Goal: Information Seeking & Learning: Understand process/instructions

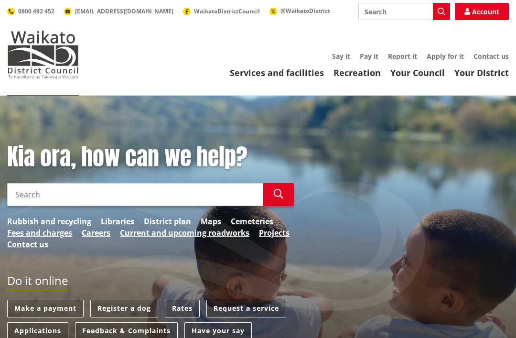
click at [36, 194] on input "Search" at bounding box center [135, 194] width 256 height 23
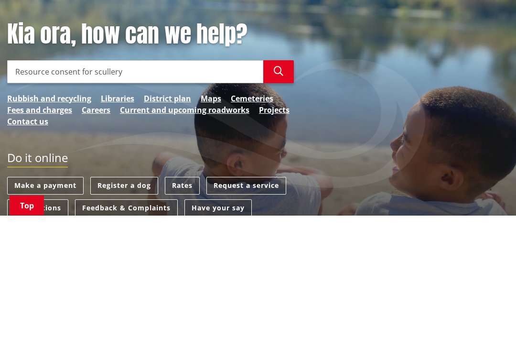
type input "Resource consent for scullery"
click at [278, 189] on icon "button" at bounding box center [279, 194] width 10 height 10
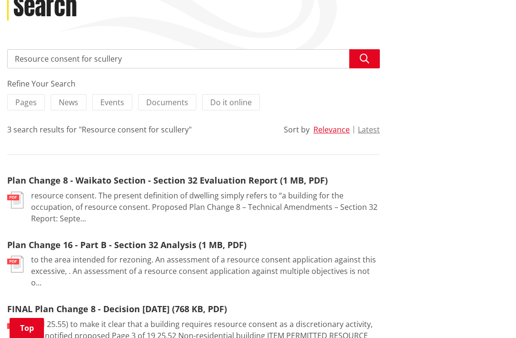
scroll to position [140, 0]
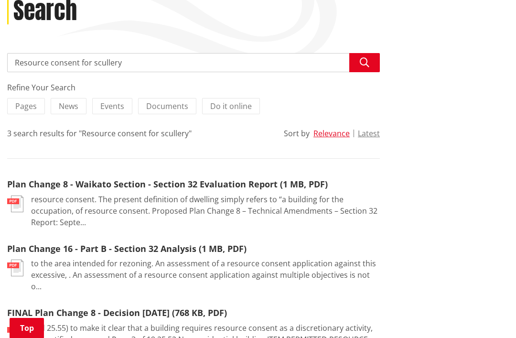
click at [134, 66] on input "Resource consent for scullery" at bounding box center [193, 62] width 372 height 19
type input "Resource consent"
click at [365, 58] on icon "button" at bounding box center [365, 63] width 10 height 10
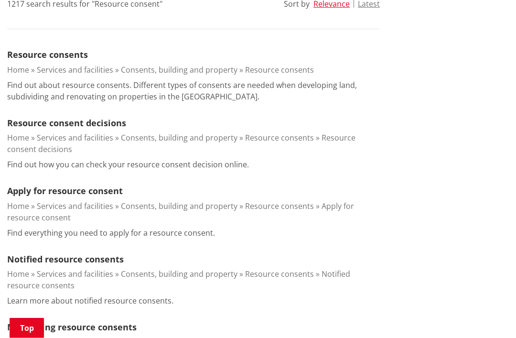
scroll to position [270, 0]
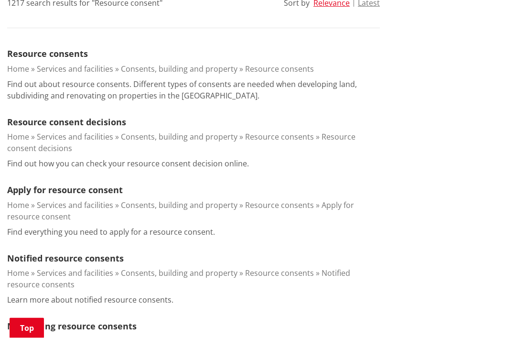
click at [42, 54] on link "Resource consents" at bounding box center [47, 53] width 81 height 11
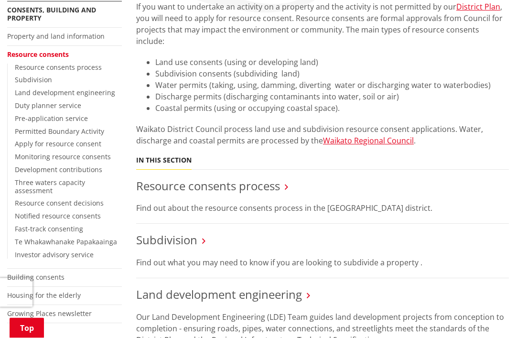
scroll to position [193, 0]
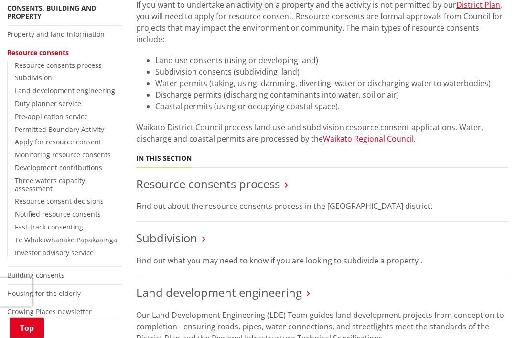
click at [473, 201] on p "Find out about the resource consents process in the [GEOGRAPHIC_DATA] district." at bounding box center [322, 206] width 372 height 11
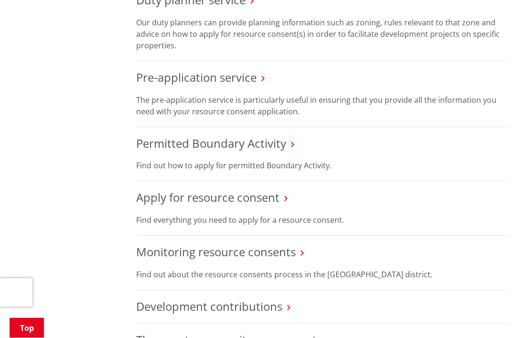
scroll to position [569, 0]
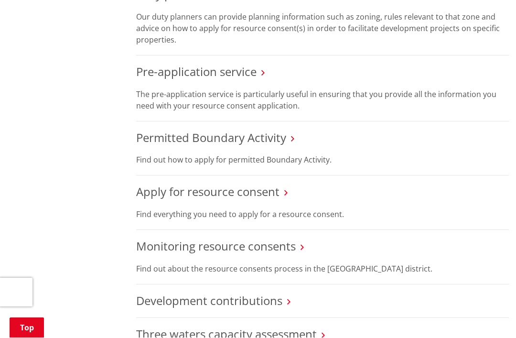
click at [242, 184] on link "Apply for resource consent" at bounding box center [207, 192] width 143 height 16
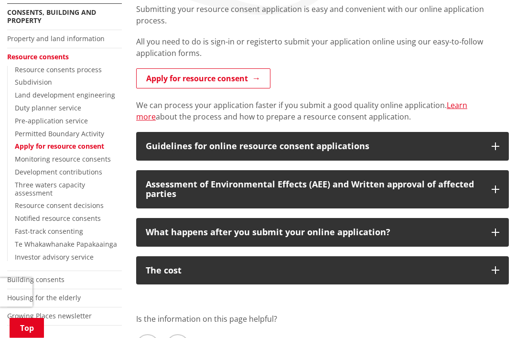
scroll to position [191, 0]
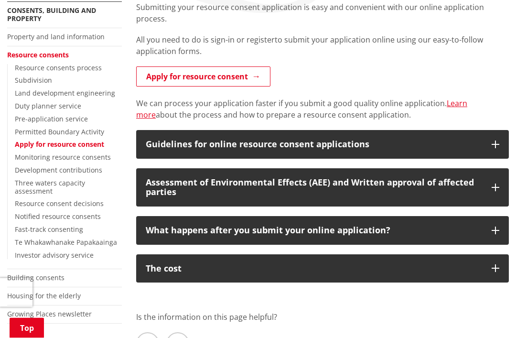
click at [499, 142] on button "Guidelines for online resource consent applications" at bounding box center [322, 144] width 372 height 29
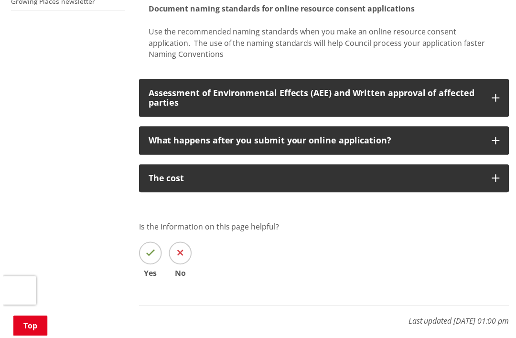
scroll to position [510, 0]
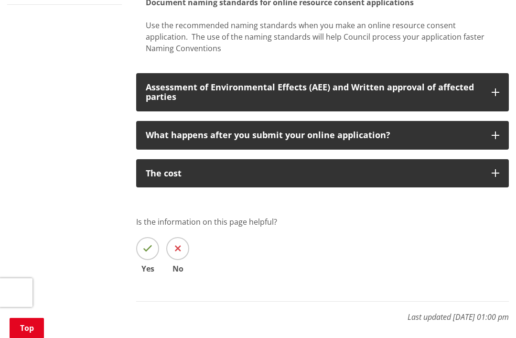
click at [495, 169] on icon "button" at bounding box center [495, 173] width 8 height 8
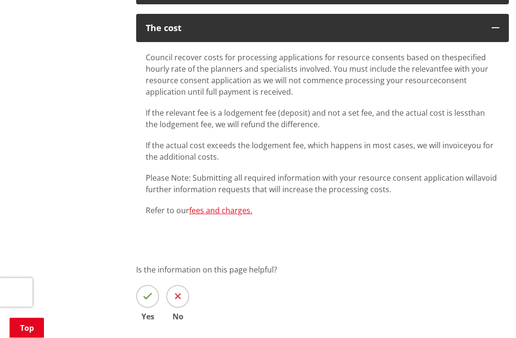
scroll to position [655, 0]
click at [217, 211] on link "fees and charges." at bounding box center [220, 210] width 63 height 11
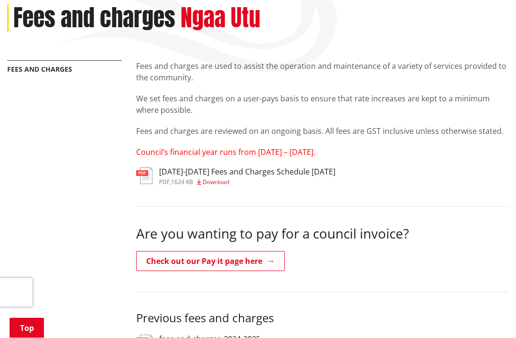
scroll to position [133, 0]
click at [208, 178] on span "Download" at bounding box center [215, 182] width 27 height 8
